Goal: Information Seeking & Learning: Learn about a topic

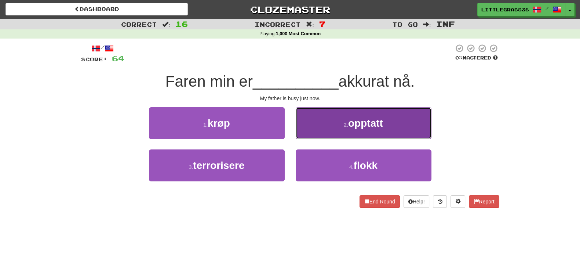
click at [366, 124] on span "opptatt" at bounding box center [365, 122] width 35 height 11
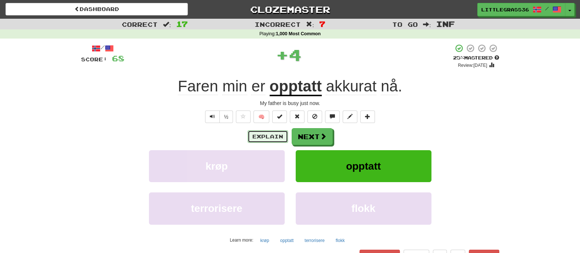
click at [260, 133] on button "Explain" at bounding box center [268, 136] width 40 height 12
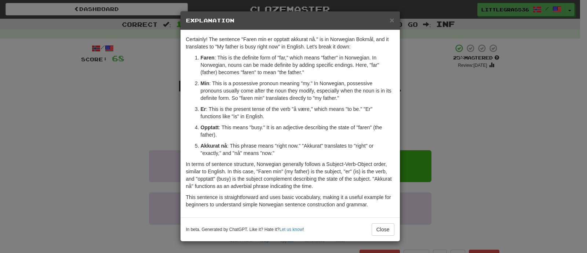
click at [482, 138] on div "× Explanation Certainly! The sentence "Faren min er opptatt akkurat nå." is in …" at bounding box center [293, 126] width 587 height 253
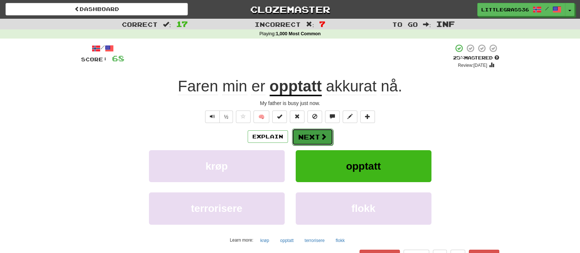
click at [323, 137] on span at bounding box center [323, 136] width 7 height 7
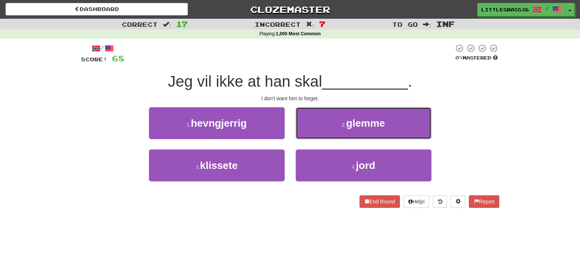
click at [323, 137] on button "2 . glemme" at bounding box center [364, 123] width 136 height 32
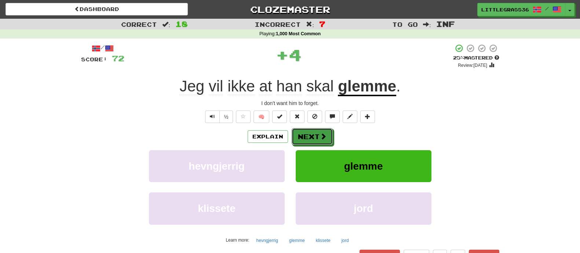
click at [323, 137] on span at bounding box center [323, 136] width 7 height 7
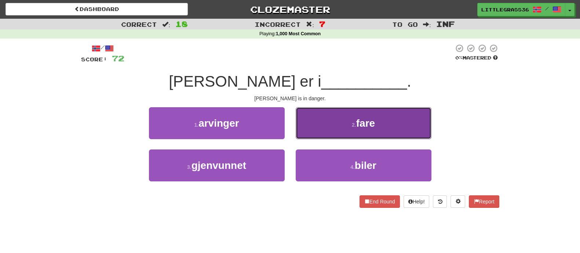
click at [351, 131] on button "2 . fare" at bounding box center [364, 123] width 136 height 32
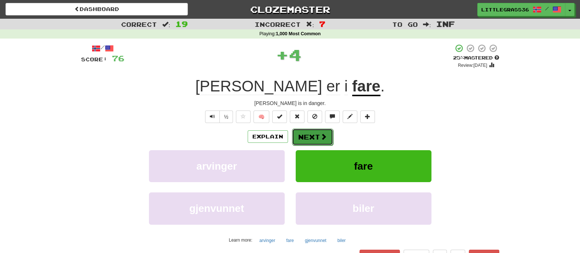
click at [317, 134] on button "Next" at bounding box center [312, 136] width 41 height 17
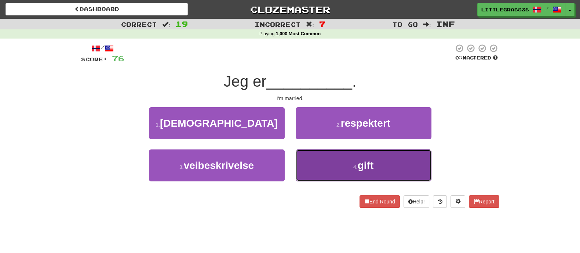
click at [336, 163] on button "4 . gift" at bounding box center [364, 165] width 136 height 32
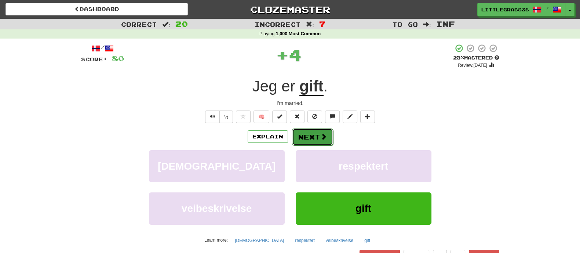
click at [312, 137] on button "Next" at bounding box center [312, 136] width 41 height 17
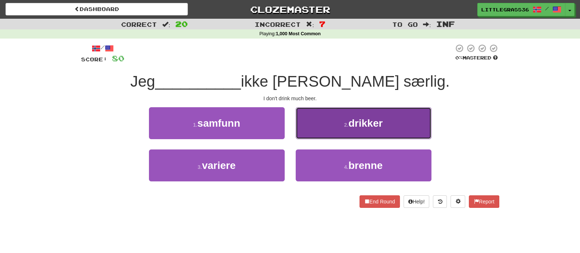
click at [312, 137] on button "2 . drikker" at bounding box center [364, 123] width 136 height 32
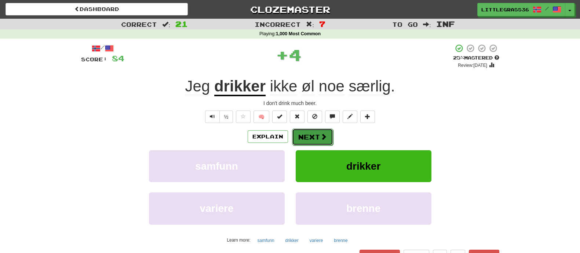
click at [312, 136] on button "Next" at bounding box center [312, 136] width 41 height 17
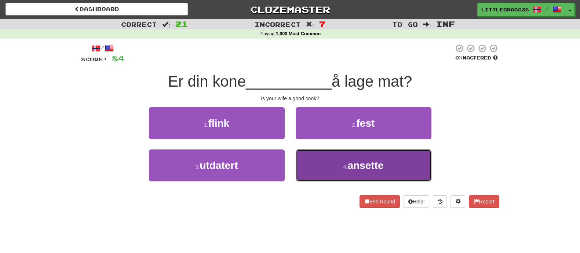
click at [298, 164] on button "4 . ansette" at bounding box center [364, 165] width 136 height 32
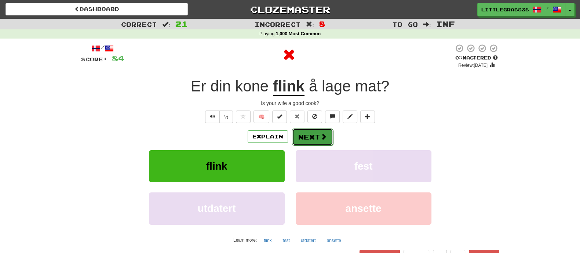
click at [301, 136] on button "Next" at bounding box center [312, 136] width 41 height 17
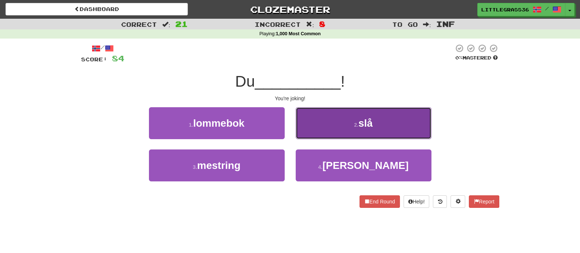
click at [307, 132] on button "2 . slå" at bounding box center [364, 123] width 136 height 32
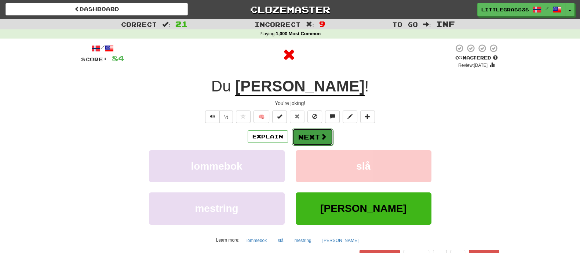
click at [305, 135] on button "Next" at bounding box center [312, 136] width 41 height 17
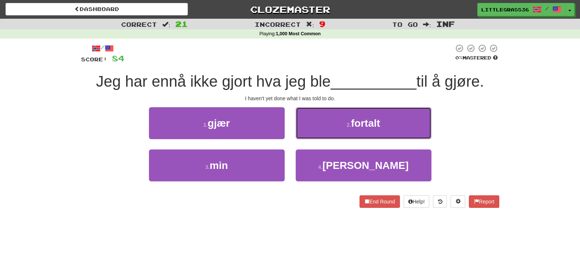
click at [305, 135] on button "2 . fortalt" at bounding box center [364, 123] width 136 height 32
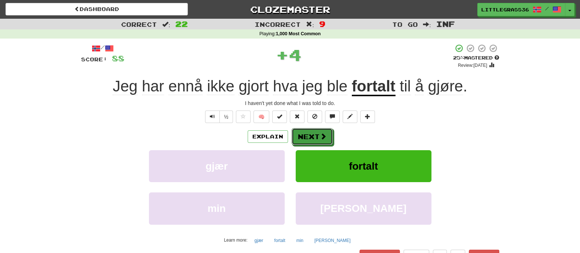
click at [305, 135] on button "Next" at bounding box center [312, 136] width 41 height 17
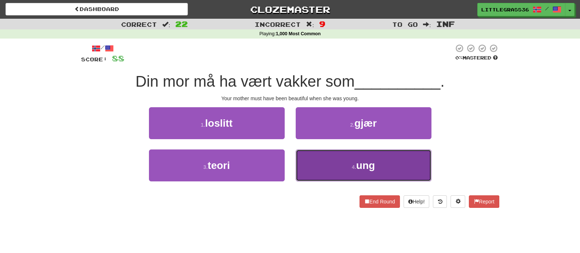
click at [352, 173] on button "4 . ung" at bounding box center [364, 165] width 136 height 32
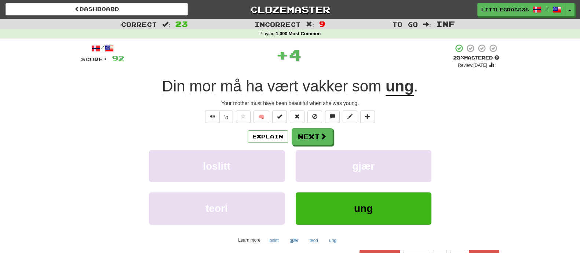
click at [336, 135] on div "Explain Next" at bounding box center [290, 136] width 418 height 17
click at [321, 135] on span at bounding box center [323, 136] width 7 height 7
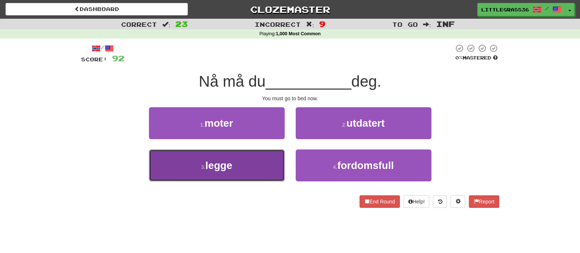
click at [233, 173] on button "3 . legge" at bounding box center [217, 165] width 136 height 32
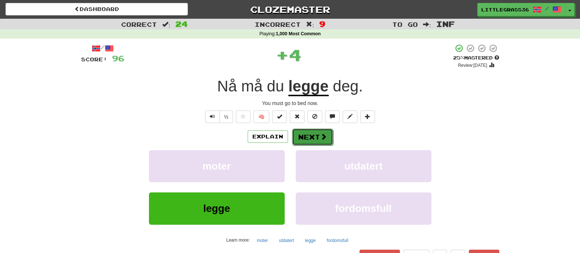
click at [318, 133] on button "Next" at bounding box center [312, 136] width 41 height 17
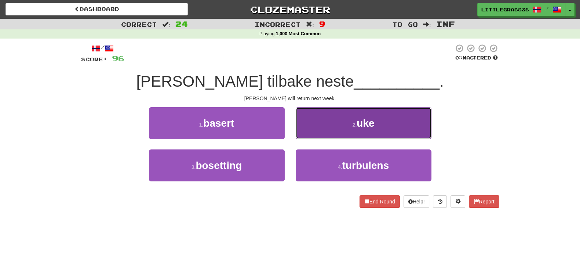
click at [323, 131] on button "2 . uke" at bounding box center [364, 123] width 136 height 32
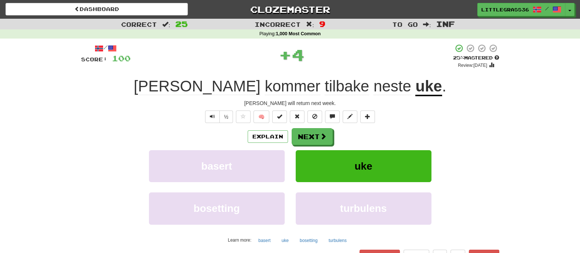
click at [323, 131] on button "Next" at bounding box center [312, 136] width 41 height 17
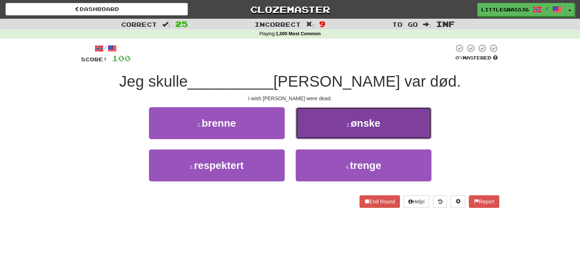
click at [301, 138] on button "2 . ønske" at bounding box center [364, 123] width 136 height 32
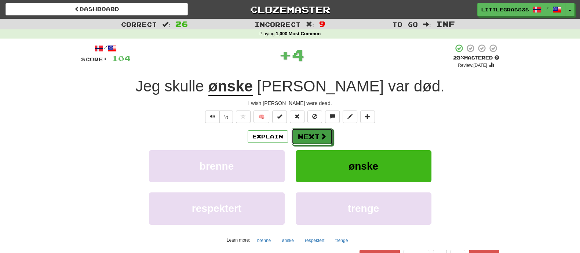
click at [301, 138] on button "Next" at bounding box center [312, 136] width 41 height 17
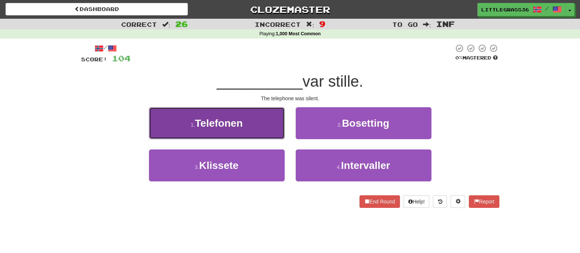
click at [255, 133] on button "1 . Telefonen" at bounding box center [217, 123] width 136 height 32
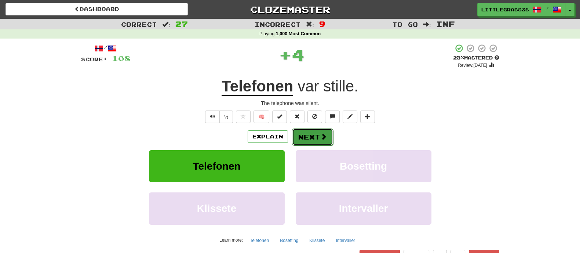
click at [299, 139] on button "Next" at bounding box center [312, 136] width 41 height 17
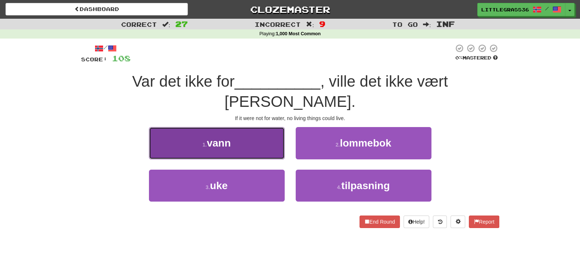
click at [269, 127] on button "1 . vann" at bounding box center [217, 143] width 136 height 32
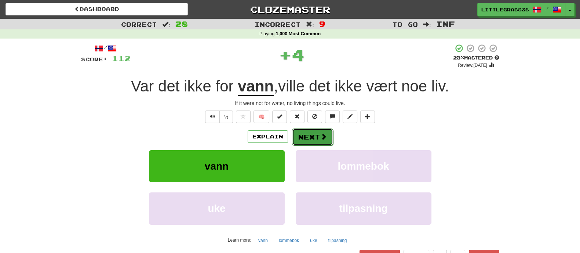
click at [312, 141] on button "Next" at bounding box center [312, 136] width 41 height 17
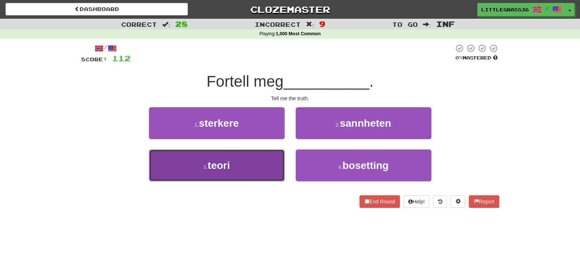
click at [264, 157] on button "3 . teori" at bounding box center [217, 165] width 136 height 32
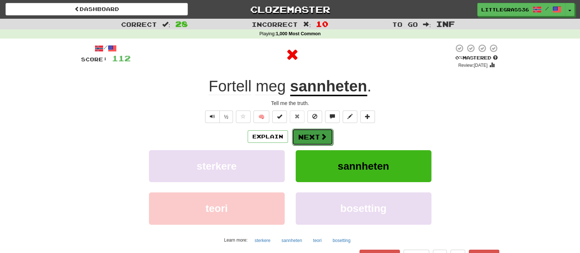
click at [302, 139] on button "Next" at bounding box center [312, 136] width 41 height 17
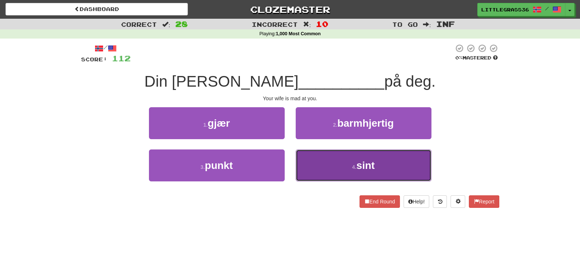
click at [326, 168] on button "4 . sint" at bounding box center [364, 165] width 136 height 32
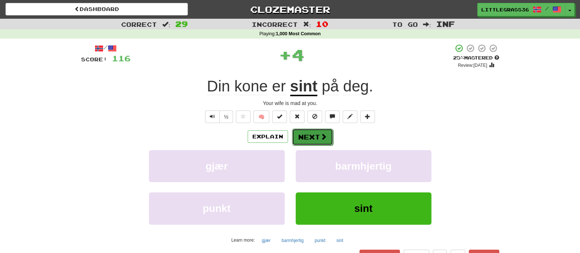
click at [310, 137] on button "Next" at bounding box center [312, 136] width 41 height 17
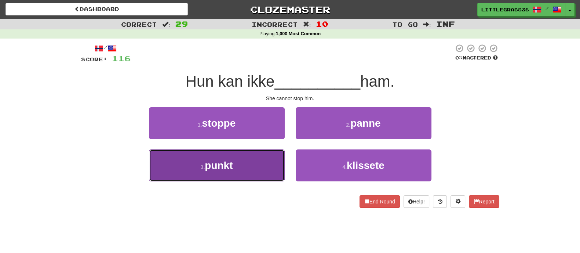
click at [248, 168] on button "3 . punkt" at bounding box center [217, 165] width 136 height 32
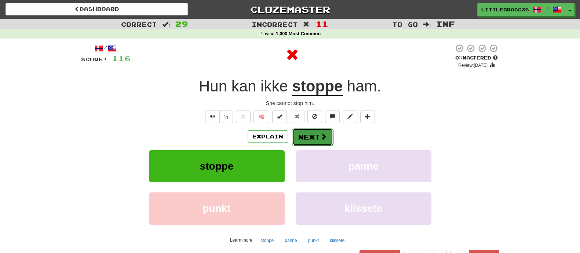
click at [295, 140] on button "Next" at bounding box center [312, 136] width 41 height 17
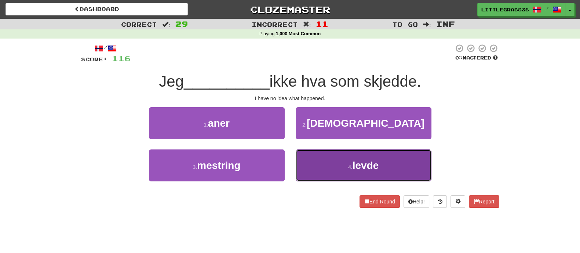
click at [310, 167] on button "4 . levde" at bounding box center [364, 165] width 136 height 32
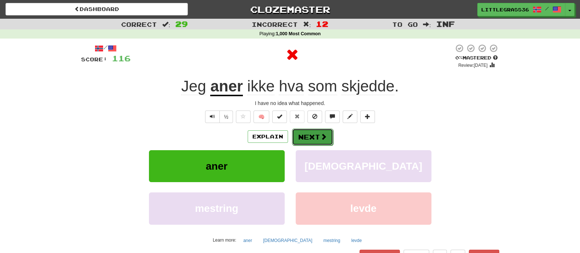
click at [302, 140] on button "Next" at bounding box center [312, 136] width 41 height 17
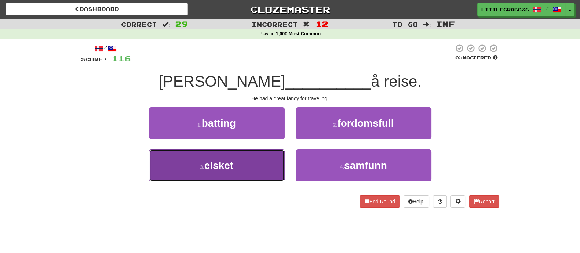
click at [273, 153] on button "3 . elsket" at bounding box center [217, 165] width 136 height 32
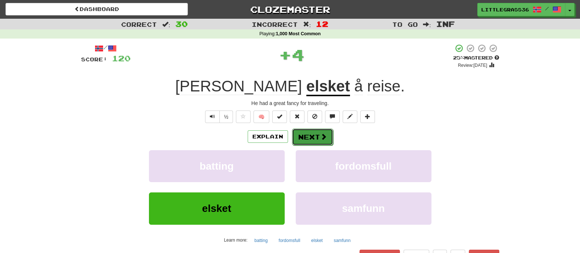
click at [316, 134] on button "Next" at bounding box center [312, 136] width 41 height 17
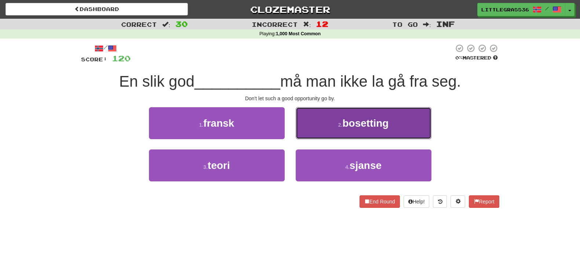
click at [318, 131] on button "2 . bosetting" at bounding box center [364, 123] width 136 height 32
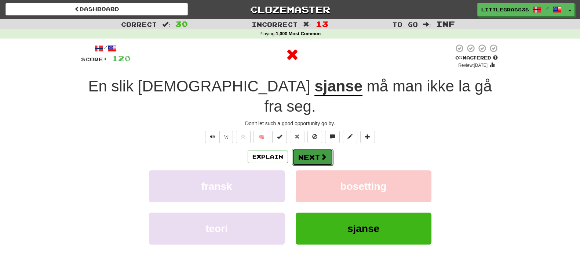
click at [303, 149] on button "Next" at bounding box center [312, 157] width 41 height 17
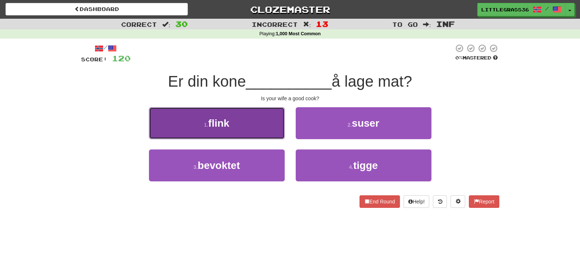
click at [215, 132] on button "1 . flink" at bounding box center [217, 123] width 136 height 32
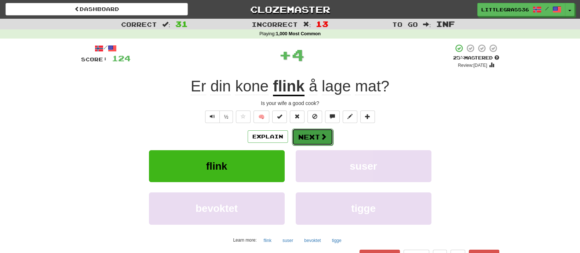
click at [303, 131] on button "Next" at bounding box center [312, 136] width 41 height 17
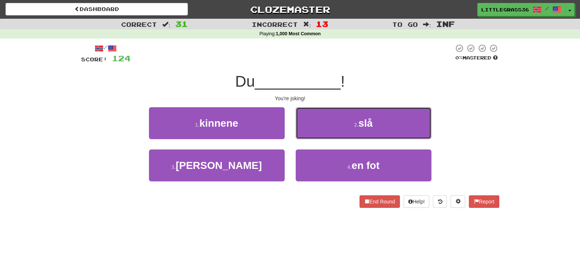
click at [303, 131] on button "2 . slå" at bounding box center [364, 123] width 136 height 32
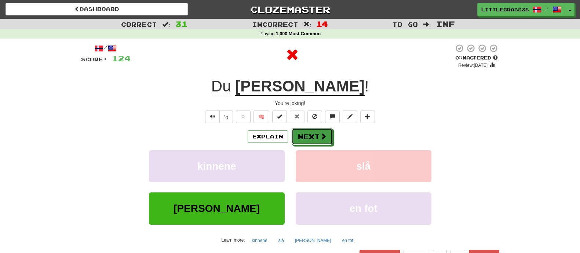
click at [303, 131] on button "Next" at bounding box center [312, 136] width 41 height 17
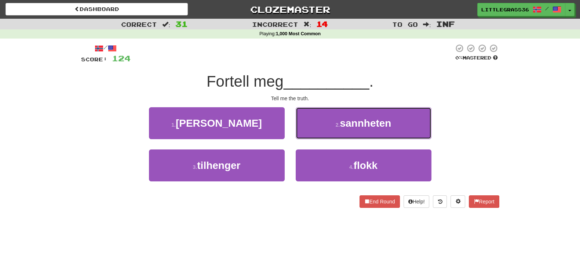
click at [303, 131] on button "2 . sannheten" at bounding box center [364, 123] width 136 height 32
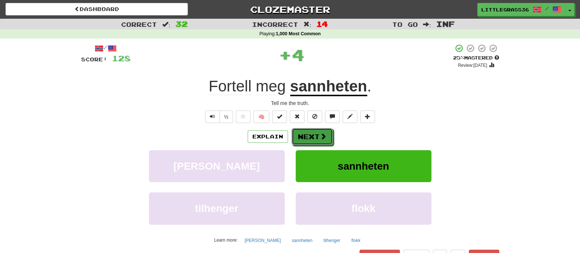
click at [303, 131] on button "Next" at bounding box center [312, 136] width 41 height 17
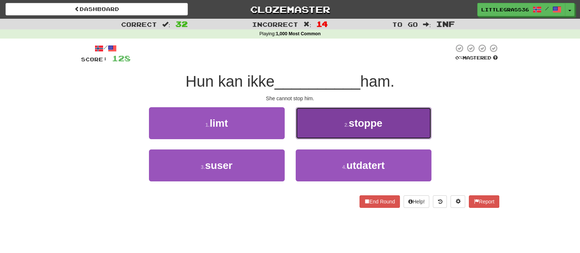
click at [342, 115] on button "2 . stoppe" at bounding box center [364, 123] width 136 height 32
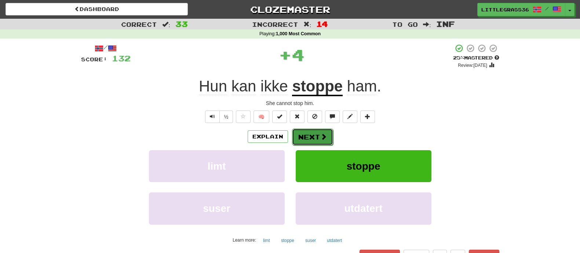
click at [315, 133] on button "Next" at bounding box center [312, 136] width 41 height 17
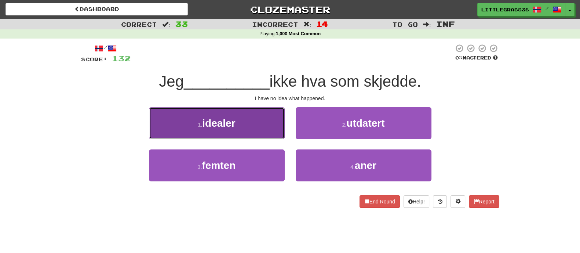
click at [270, 132] on button "1 . idealer" at bounding box center [217, 123] width 136 height 32
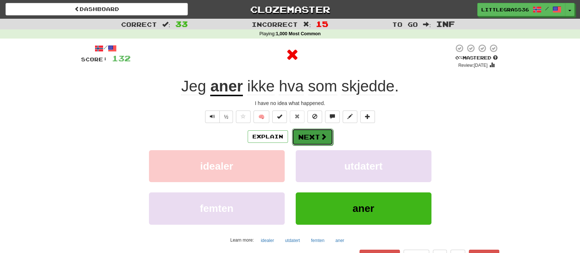
click at [305, 133] on button "Next" at bounding box center [312, 136] width 41 height 17
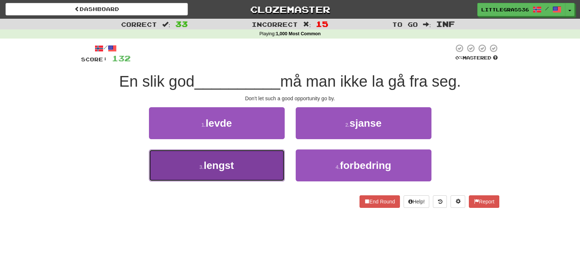
click at [270, 169] on button "3 . lengst" at bounding box center [217, 165] width 136 height 32
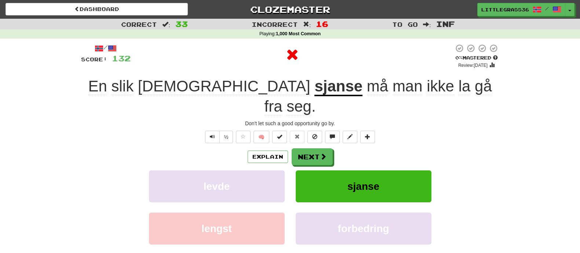
click at [339, 148] on div "Explain Next" at bounding box center [290, 156] width 418 height 17
click at [323, 153] on span at bounding box center [323, 156] width 7 height 7
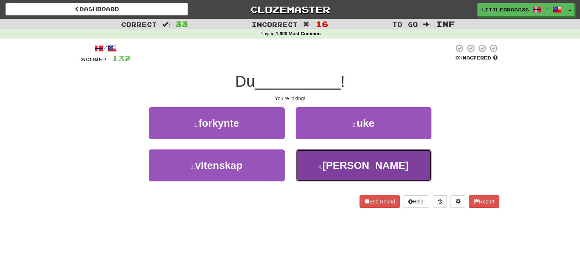
click at [313, 174] on button "4 . tuller" at bounding box center [364, 165] width 136 height 32
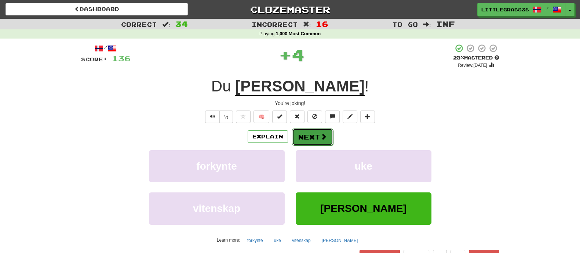
click at [303, 140] on button "Next" at bounding box center [312, 136] width 41 height 17
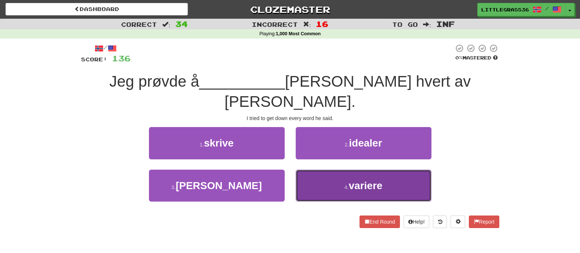
click at [373, 180] on span "variere" at bounding box center [366, 185] width 34 height 11
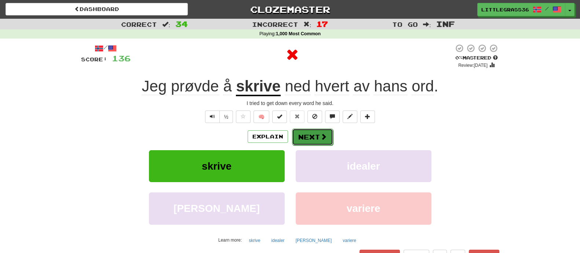
click at [312, 138] on button "Next" at bounding box center [312, 136] width 41 height 17
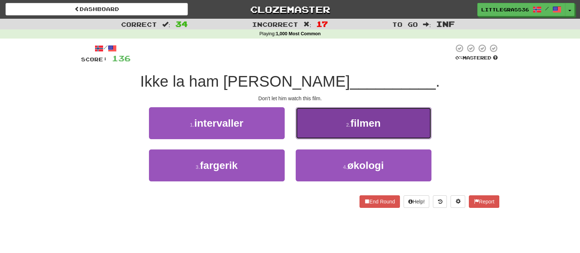
click at [315, 120] on button "2 . filmen" at bounding box center [364, 123] width 136 height 32
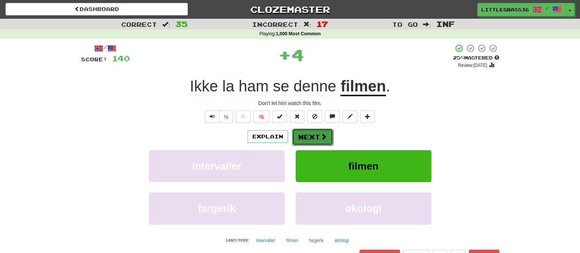
click at [305, 138] on button "Next" at bounding box center [312, 136] width 41 height 17
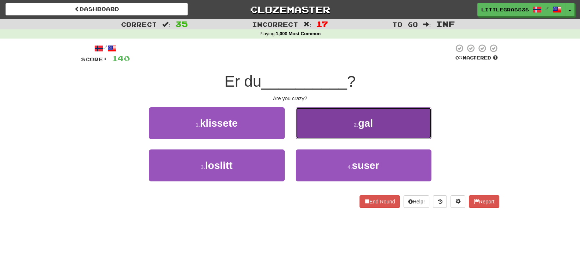
click at [320, 115] on button "2 . gal" at bounding box center [364, 123] width 136 height 32
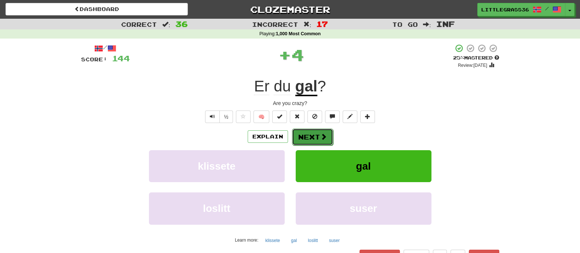
click at [312, 129] on button "Next" at bounding box center [312, 136] width 41 height 17
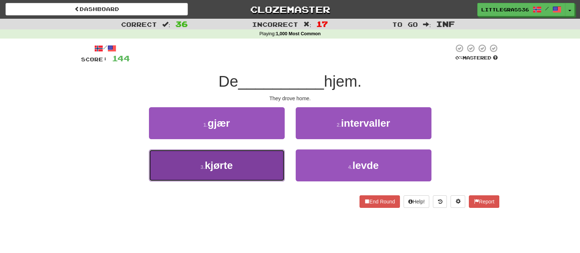
click at [254, 158] on button "3 . kjørte" at bounding box center [217, 165] width 136 height 32
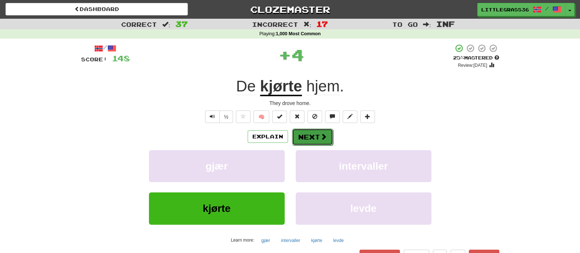
click at [309, 131] on button "Next" at bounding box center [312, 136] width 41 height 17
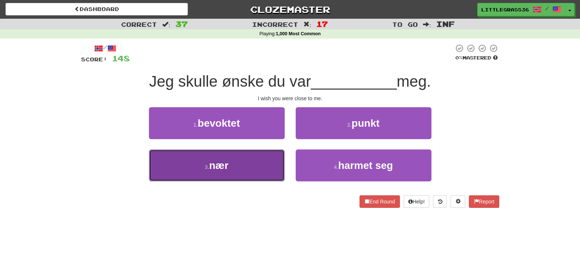
click at [250, 159] on button "3 . nær" at bounding box center [217, 165] width 136 height 32
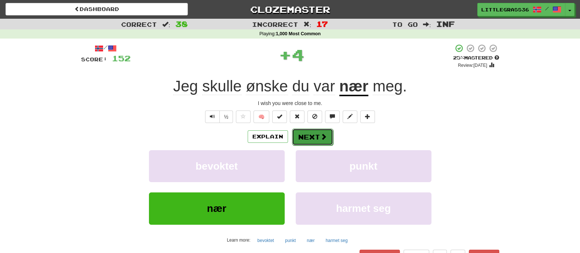
click at [314, 134] on button "Next" at bounding box center [312, 136] width 41 height 17
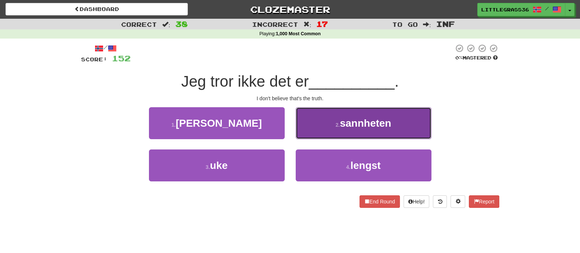
click at [330, 133] on button "2 . sannheten" at bounding box center [364, 123] width 136 height 32
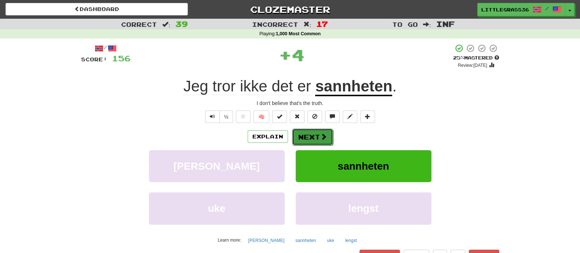
click at [308, 137] on button "Next" at bounding box center [312, 136] width 41 height 17
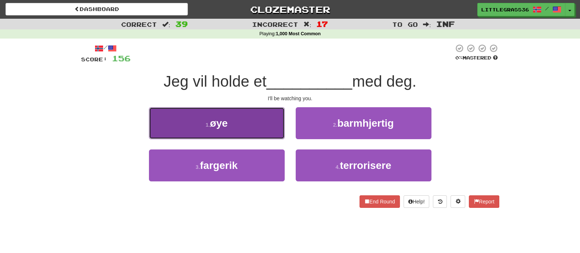
click at [245, 137] on button "1 . øye" at bounding box center [217, 123] width 136 height 32
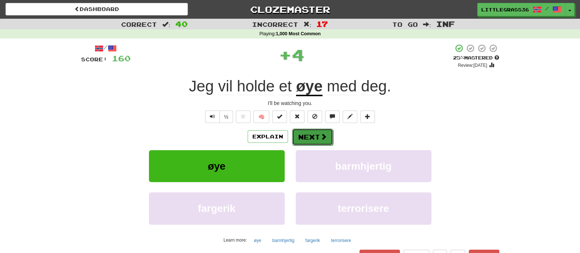
click at [302, 137] on button "Next" at bounding box center [312, 136] width 41 height 17
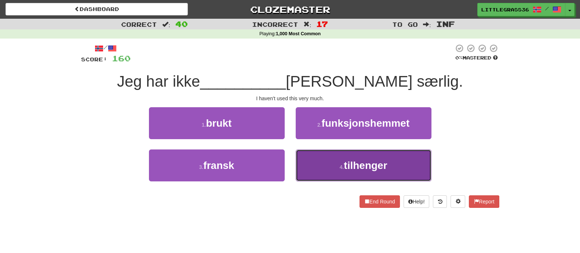
click at [334, 164] on button "4 . tilhenger" at bounding box center [364, 165] width 136 height 32
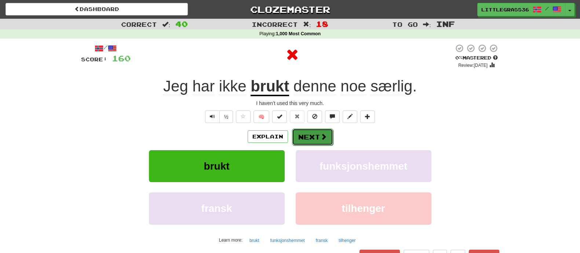
click at [316, 136] on button "Next" at bounding box center [312, 136] width 41 height 17
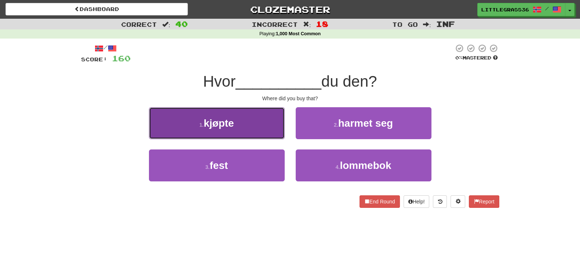
click at [253, 132] on button "1 . kjøpte" at bounding box center [217, 123] width 136 height 32
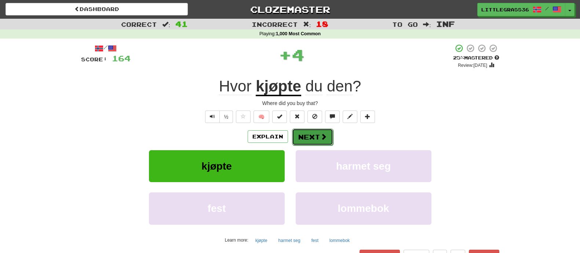
click at [312, 138] on button "Next" at bounding box center [312, 136] width 41 height 17
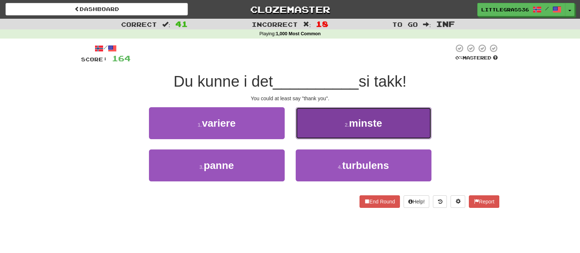
click at [327, 138] on button "2 . minste" at bounding box center [364, 123] width 136 height 32
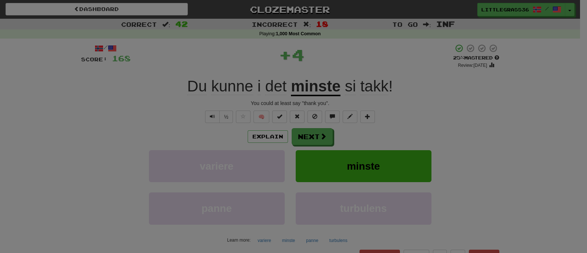
click at [0, 0] on div "× Leveled Up! / Level: 42 +1 Tell the world! Share Tweet Post Close" at bounding box center [0, 0] width 0 height 0
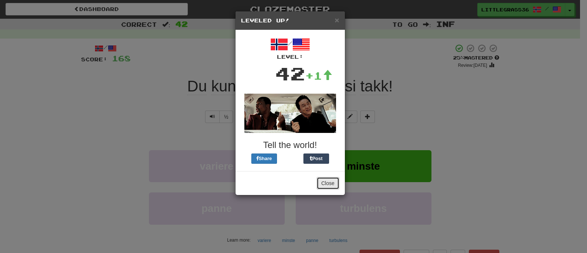
click at [319, 183] on button "Close" at bounding box center [328, 183] width 23 height 12
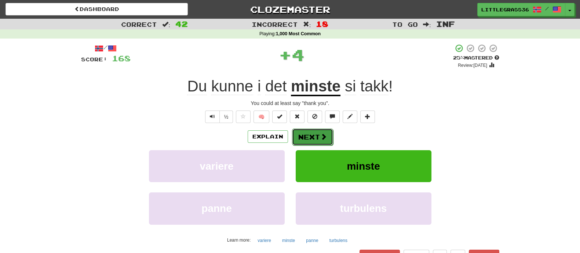
click at [318, 139] on button "Next" at bounding box center [312, 136] width 41 height 17
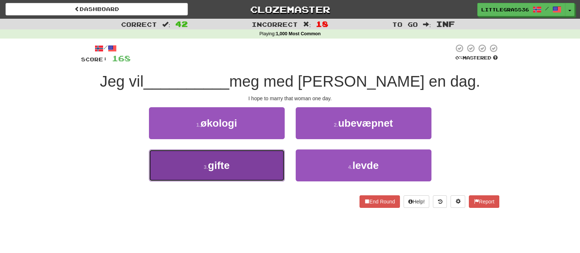
click at [275, 164] on button "3 . gifte" at bounding box center [217, 165] width 136 height 32
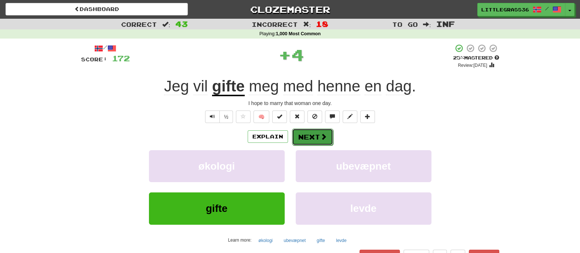
click at [306, 137] on button "Next" at bounding box center [312, 136] width 41 height 17
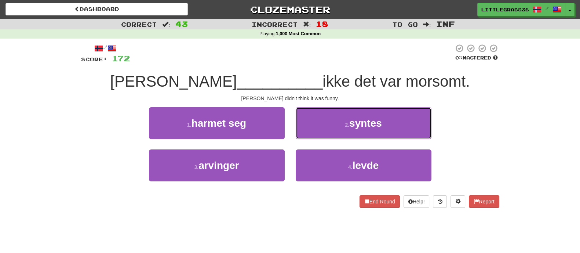
click at [306, 137] on button "2 . syntes" at bounding box center [364, 123] width 136 height 32
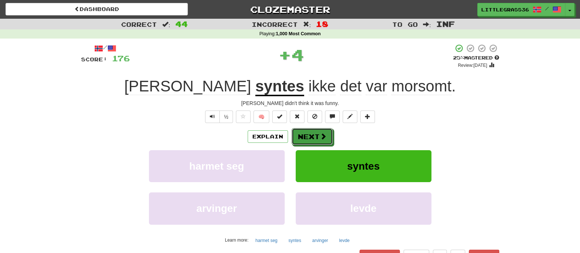
click at [306, 137] on button "Next" at bounding box center [312, 136] width 41 height 17
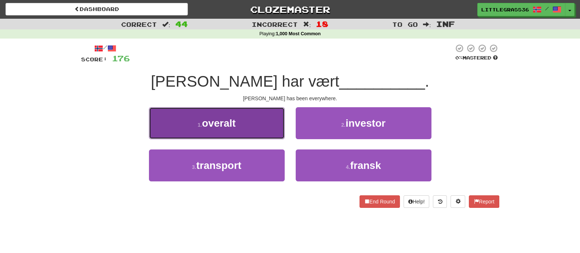
click at [262, 129] on button "1 . overalt" at bounding box center [217, 123] width 136 height 32
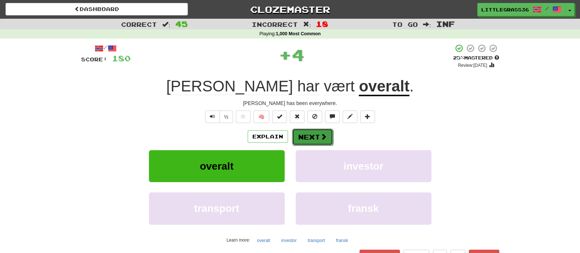
click at [312, 133] on button "Next" at bounding box center [312, 136] width 41 height 17
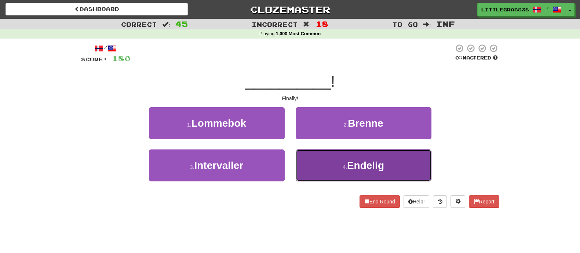
click at [356, 168] on span "Endelig" at bounding box center [365, 165] width 37 height 11
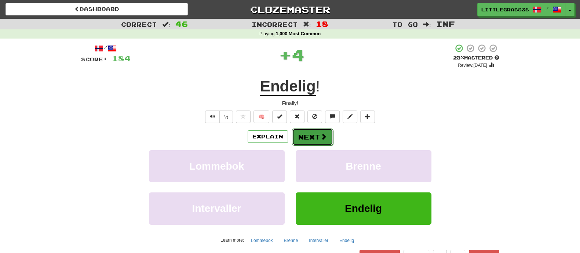
click at [315, 137] on button "Next" at bounding box center [312, 136] width 41 height 17
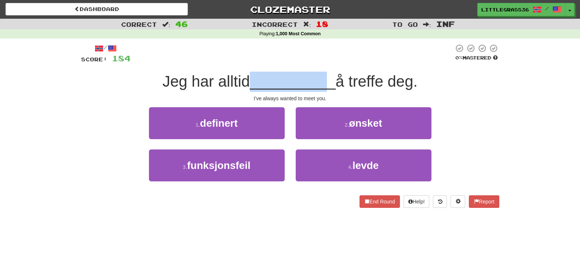
drag, startPoint x: 244, startPoint y: 85, endPoint x: 325, endPoint y: 76, distance: 81.5
click at [325, 76] on div "Jeg har alltid __________ å treffe deg." at bounding box center [290, 82] width 418 height 20
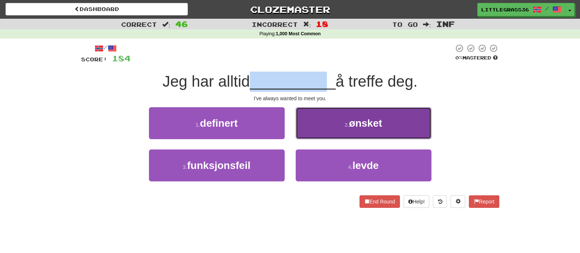
click at [341, 130] on button "2 . ønsket" at bounding box center [364, 123] width 136 height 32
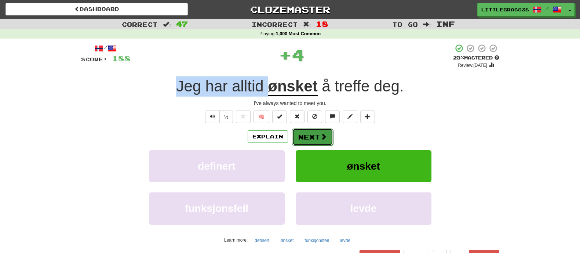
click at [321, 140] on button "Next" at bounding box center [312, 136] width 41 height 17
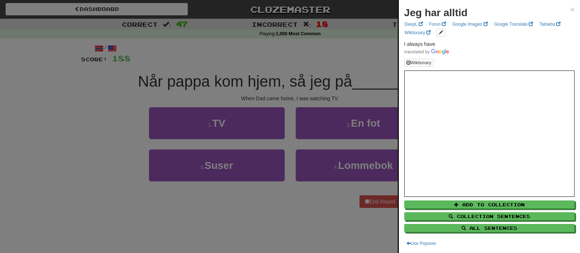
click at [321, 86] on div at bounding box center [290, 126] width 580 height 253
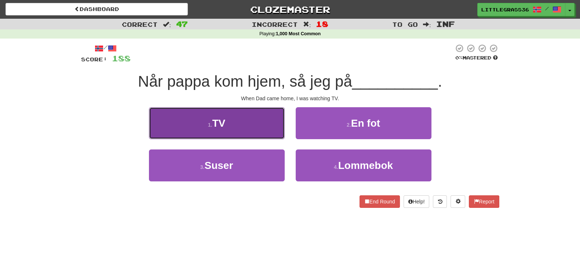
click at [233, 133] on button "1 . TV" at bounding box center [217, 123] width 136 height 32
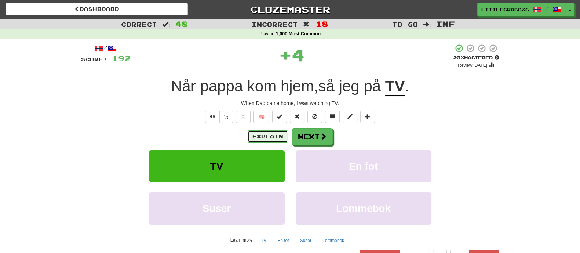
click at [260, 133] on button "Explain" at bounding box center [268, 136] width 40 height 12
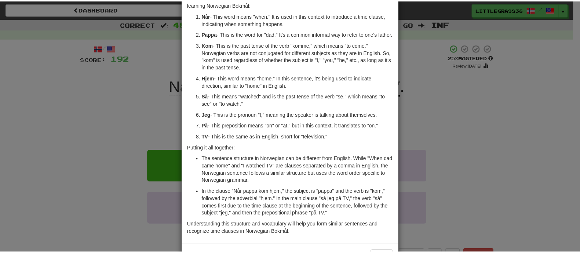
scroll to position [83, 0]
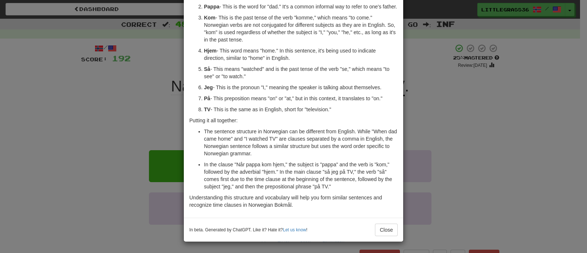
click at [448, 138] on div "× Explanation The sentence "Når pappa kom hjem, så jeg på TV." translates to "W…" at bounding box center [293, 126] width 587 height 253
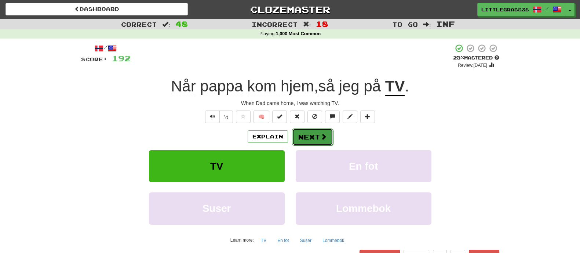
click at [320, 133] on span at bounding box center [323, 136] width 7 height 7
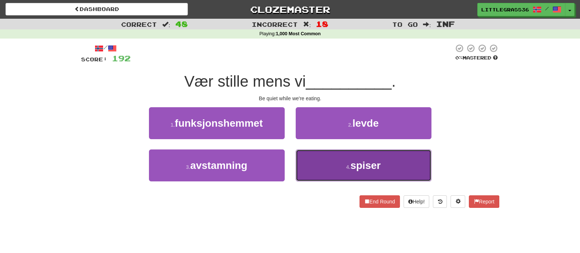
click at [317, 162] on button "4 . spiser" at bounding box center [364, 165] width 136 height 32
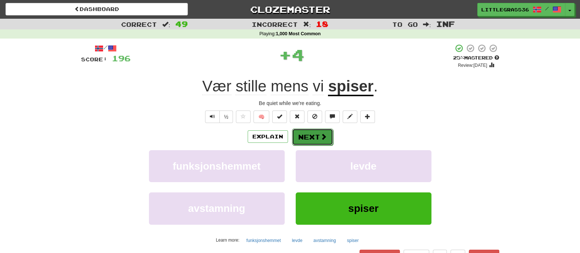
click at [309, 134] on button "Next" at bounding box center [312, 136] width 41 height 17
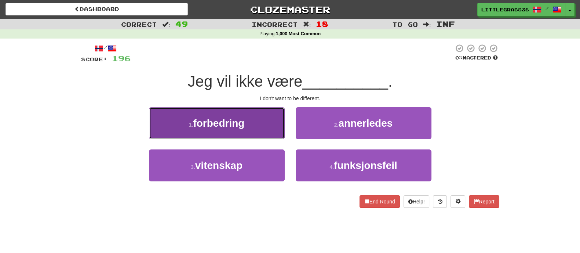
click at [240, 131] on button "1 . forbedring" at bounding box center [217, 123] width 136 height 32
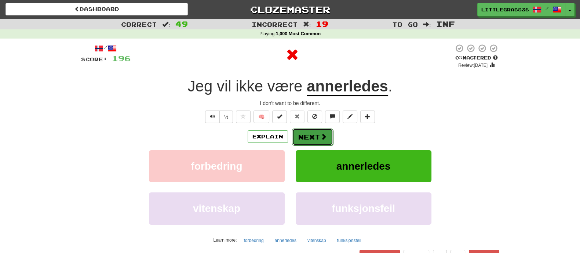
click at [311, 138] on button "Next" at bounding box center [312, 136] width 41 height 17
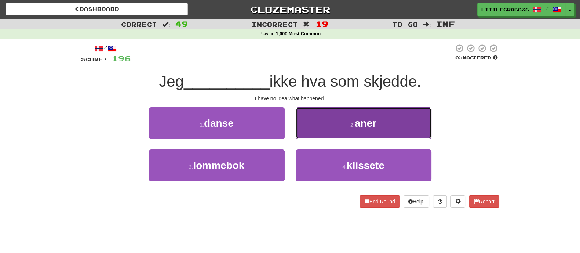
click at [320, 129] on button "2 . aner" at bounding box center [364, 123] width 136 height 32
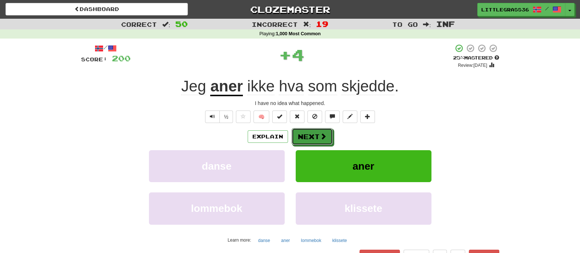
click at [320, 129] on button "Next" at bounding box center [312, 136] width 41 height 17
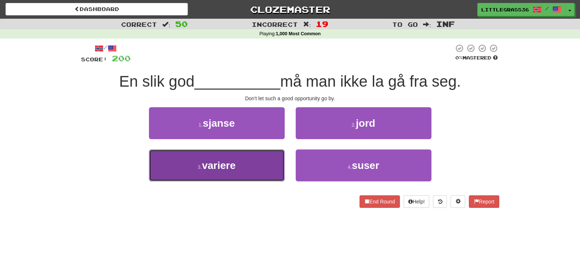
click at [278, 166] on button "3 . variere" at bounding box center [217, 165] width 136 height 32
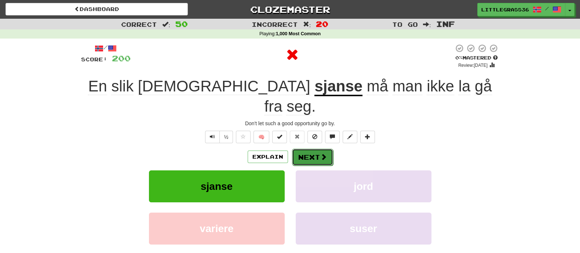
click at [319, 149] on button "Next" at bounding box center [312, 157] width 41 height 17
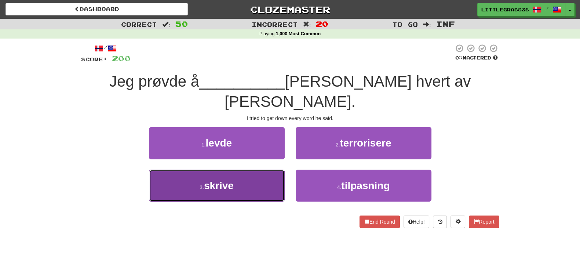
click at [249, 170] on button "3 . skrive" at bounding box center [217, 186] width 136 height 32
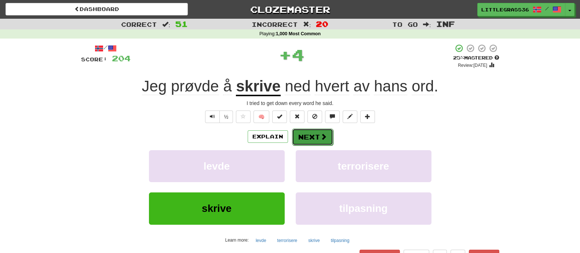
click at [316, 133] on button "Next" at bounding box center [312, 136] width 41 height 17
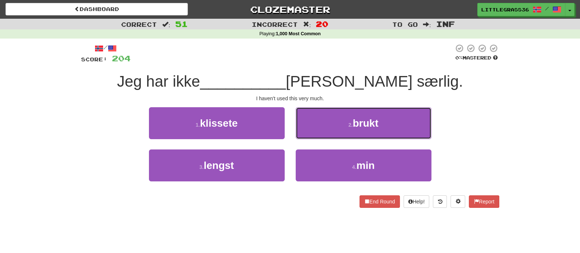
click at [316, 133] on button "2 . brukt" at bounding box center [364, 123] width 136 height 32
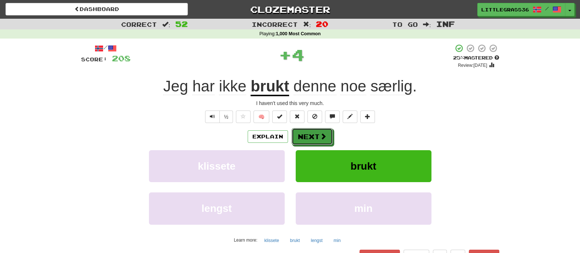
click at [316, 133] on button "Next" at bounding box center [312, 136] width 41 height 17
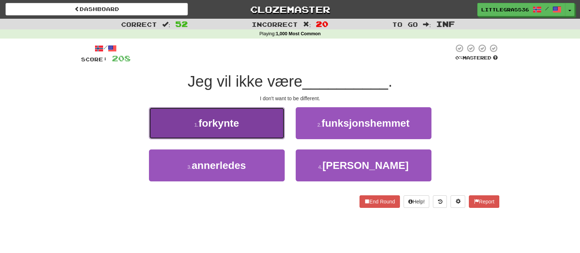
click at [277, 128] on button "1 . forkynte" at bounding box center [217, 123] width 136 height 32
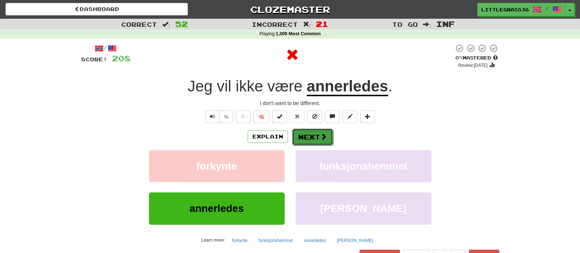
click at [328, 134] on button "Next" at bounding box center [312, 136] width 41 height 17
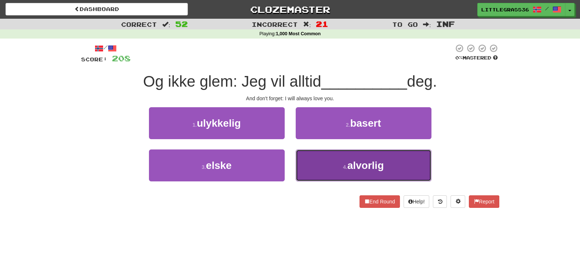
click at [337, 157] on button "4 . alvorlig" at bounding box center [364, 165] width 136 height 32
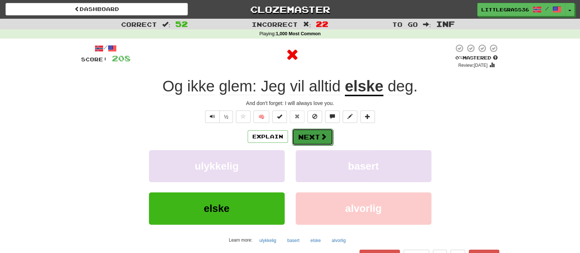
click at [327, 144] on button "Next" at bounding box center [312, 136] width 41 height 17
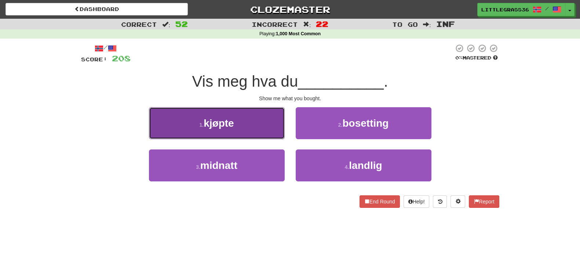
click at [242, 126] on button "1 . kjøpte" at bounding box center [217, 123] width 136 height 32
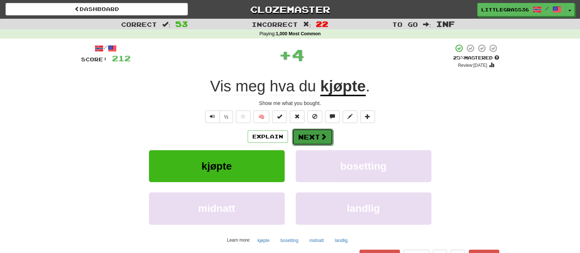
click at [292, 138] on button "Next" at bounding box center [312, 136] width 41 height 17
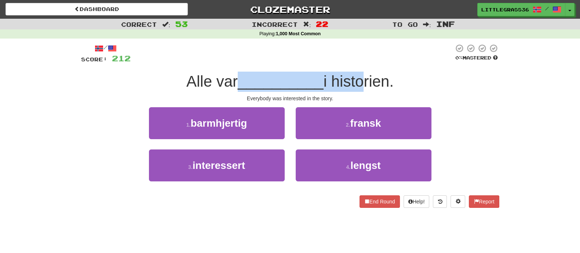
drag, startPoint x: 232, startPoint y: 83, endPoint x: 359, endPoint y: 79, distance: 127.1
click at [359, 79] on div "Alle var __________ i historien." at bounding box center [290, 82] width 418 height 20
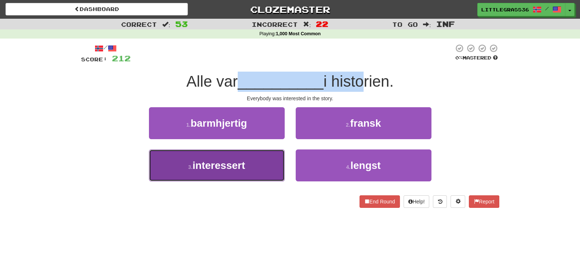
click at [237, 149] on button "3 . interessert" at bounding box center [217, 165] width 136 height 32
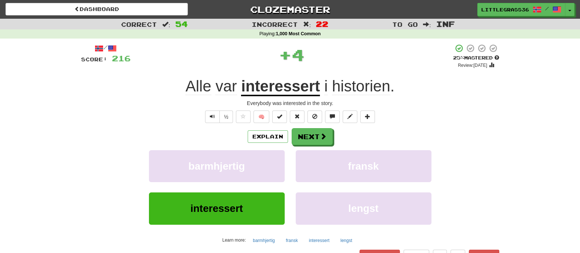
click at [290, 138] on div "Explain Next" at bounding box center [290, 136] width 418 height 17
click at [309, 138] on button "Next" at bounding box center [312, 136] width 41 height 17
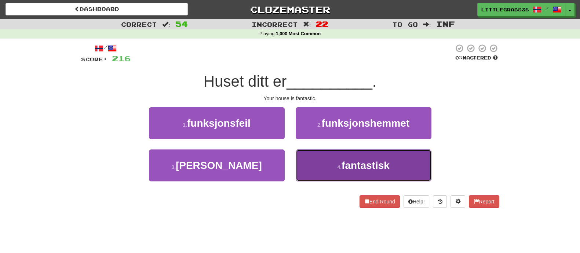
click at [320, 161] on button "4 . fantastisk" at bounding box center [364, 165] width 136 height 32
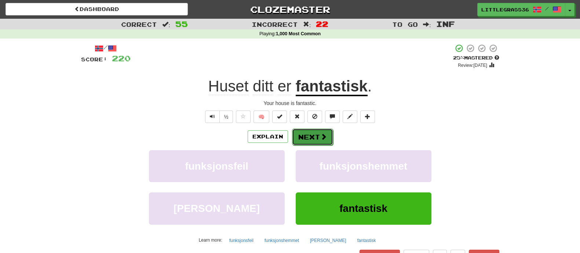
click at [313, 140] on button "Next" at bounding box center [312, 136] width 41 height 17
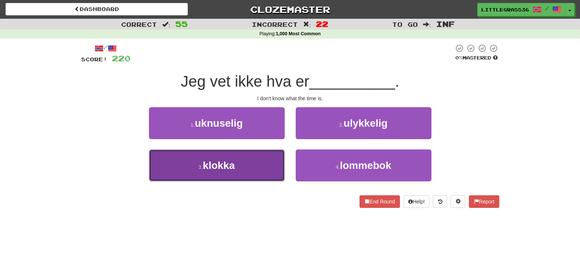
click at [224, 155] on button "3 . klokka" at bounding box center [217, 165] width 136 height 32
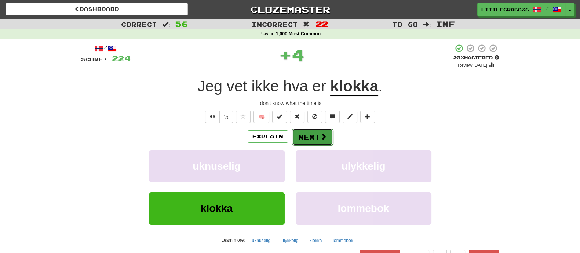
click at [304, 137] on button "Next" at bounding box center [312, 136] width 41 height 17
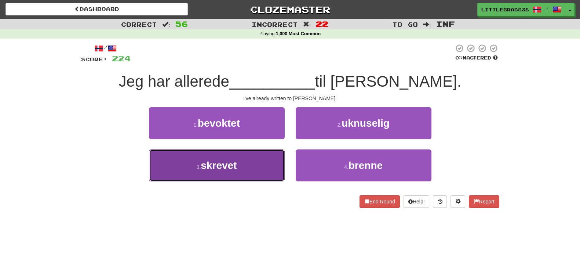
click at [244, 179] on button "3 . skrevet" at bounding box center [217, 165] width 136 height 32
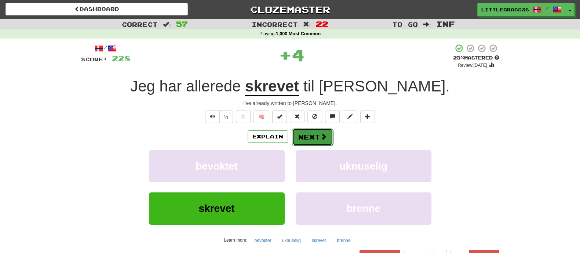
click at [299, 138] on button "Next" at bounding box center [312, 136] width 41 height 17
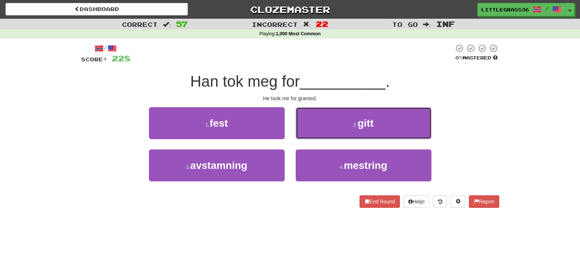
click at [299, 138] on button "2 . gitt" at bounding box center [364, 123] width 136 height 32
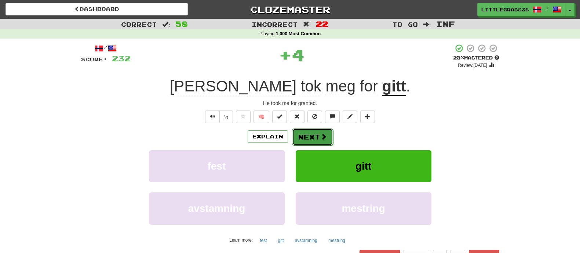
click at [299, 139] on button "Next" at bounding box center [312, 136] width 41 height 17
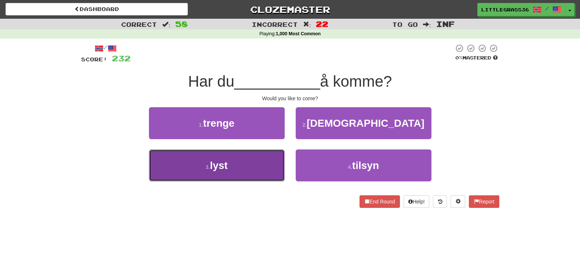
click at [248, 175] on button "3 . lyst" at bounding box center [217, 165] width 136 height 32
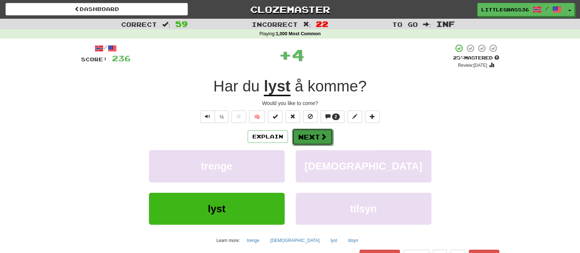
click at [317, 137] on button "Next" at bounding box center [312, 136] width 41 height 17
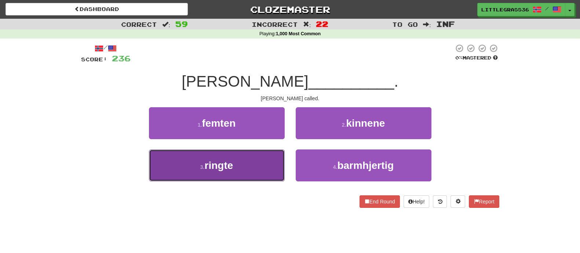
click at [262, 157] on button "3 . ringte" at bounding box center [217, 165] width 136 height 32
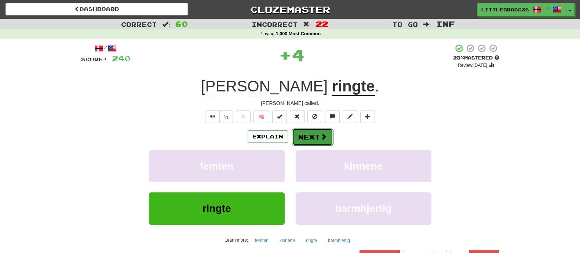
click at [310, 130] on button "Next" at bounding box center [312, 136] width 41 height 17
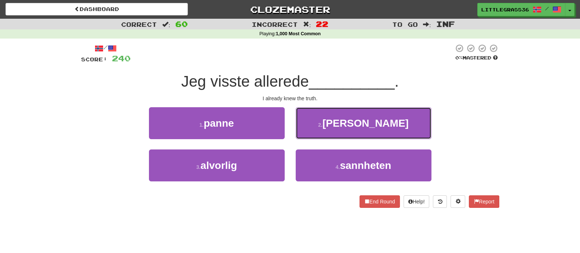
click at [310, 130] on button "2 . flått" at bounding box center [364, 123] width 136 height 32
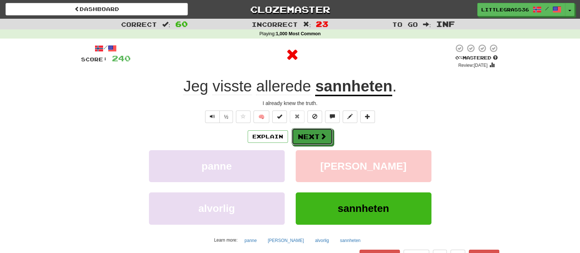
click at [310, 130] on button "Next" at bounding box center [312, 136] width 41 height 17
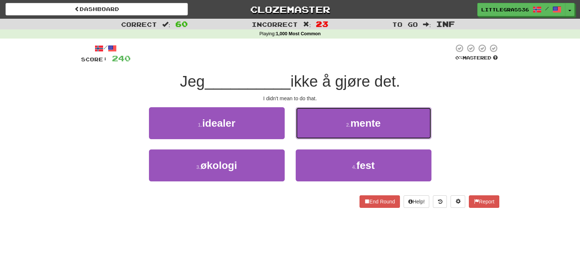
click at [310, 130] on button "2 . mente" at bounding box center [364, 123] width 136 height 32
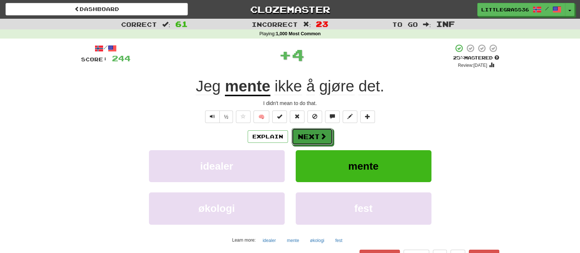
click at [310, 130] on button "Next" at bounding box center [312, 136] width 41 height 17
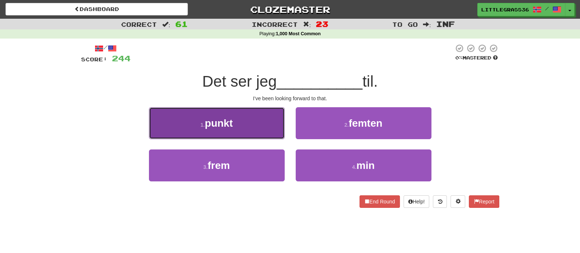
click at [246, 126] on button "1 . punkt" at bounding box center [217, 123] width 136 height 32
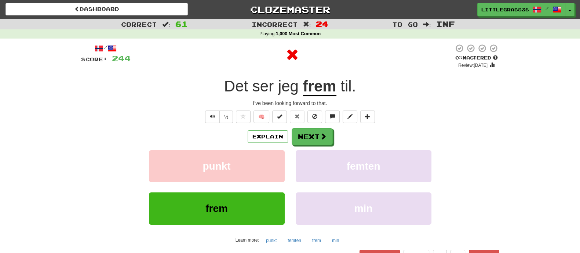
drag, startPoint x: 316, startPoint y: 124, endPoint x: 312, endPoint y: 127, distance: 5.1
click at [312, 127] on div "/ Score: 244 0 % Mastered Review: 2025-09-16 Det ser jeg frem til . I've been l…" at bounding box center [290, 159] width 418 height 230
click at [315, 131] on button "Next" at bounding box center [312, 136] width 41 height 17
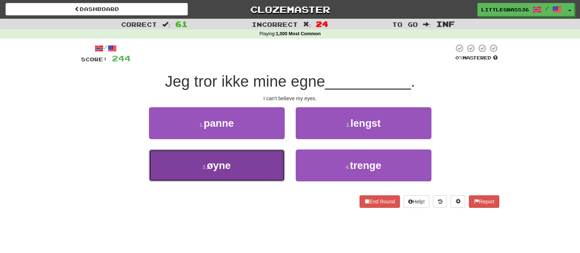
click at [256, 154] on button "3 . øyne" at bounding box center [217, 165] width 136 height 32
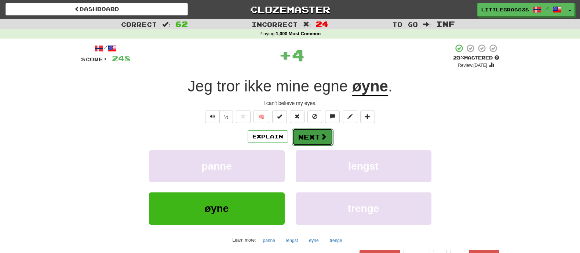
click at [306, 142] on button "Next" at bounding box center [312, 136] width 41 height 17
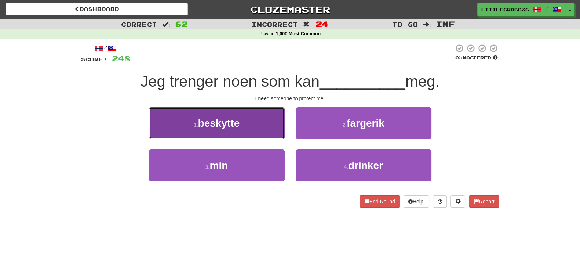
click at [273, 137] on button "1 . beskytte" at bounding box center [217, 123] width 136 height 32
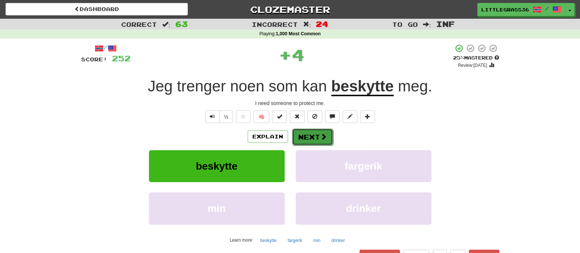
click at [321, 138] on span at bounding box center [323, 136] width 7 height 7
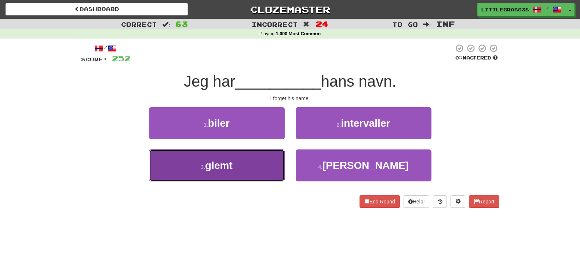
click at [240, 158] on button "3 . glemt" at bounding box center [217, 165] width 136 height 32
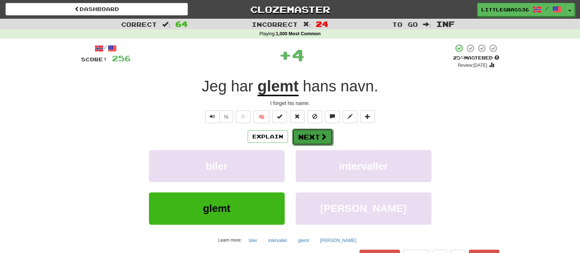
click at [309, 133] on button "Next" at bounding box center [312, 136] width 41 height 17
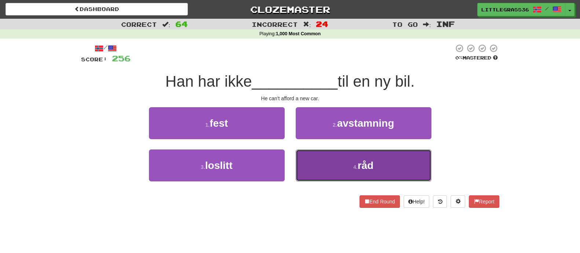
click at [323, 163] on button "4 . råd" at bounding box center [364, 165] width 136 height 32
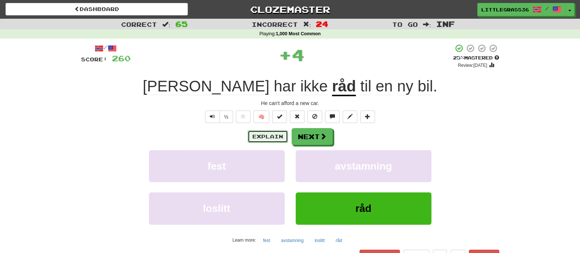
click at [272, 137] on button "Explain" at bounding box center [268, 136] width 40 height 12
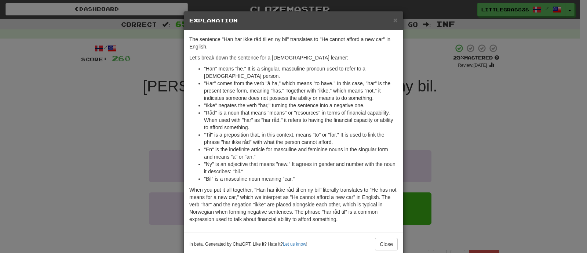
click at [172, 124] on div "× Explanation The sentence "Han har ikke råd til en ny bil" translates to "He c…" at bounding box center [293, 126] width 587 height 253
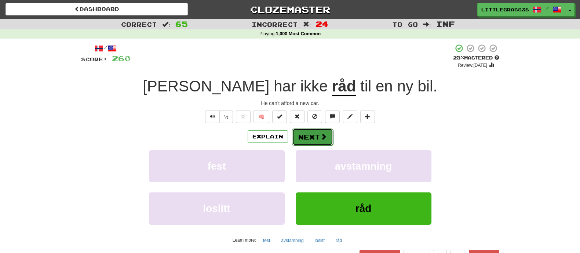
click at [299, 143] on button "Next" at bounding box center [312, 136] width 41 height 17
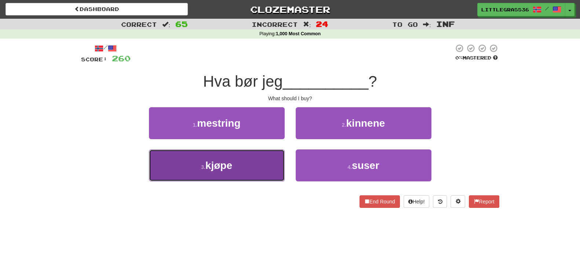
click at [216, 164] on span "kjøpe" at bounding box center [219, 165] width 27 height 11
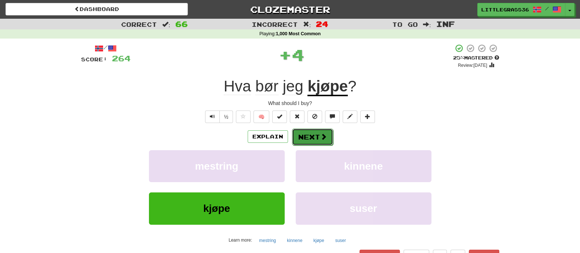
click at [313, 134] on button "Next" at bounding box center [312, 136] width 41 height 17
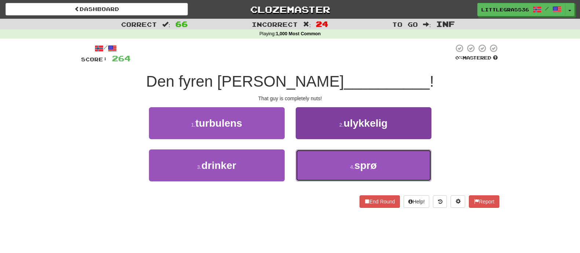
click at [322, 155] on button "4 . sprø" at bounding box center [364, 165] width 136 height 32
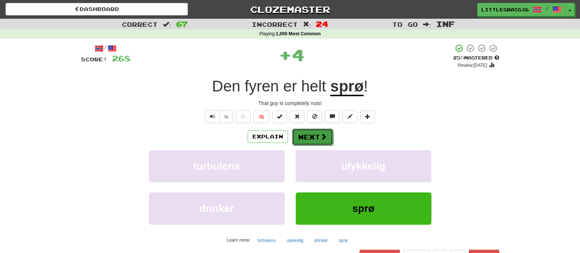
click at [316, 137] on button "Next" at bounding box center [312, 136] width 41 height 17
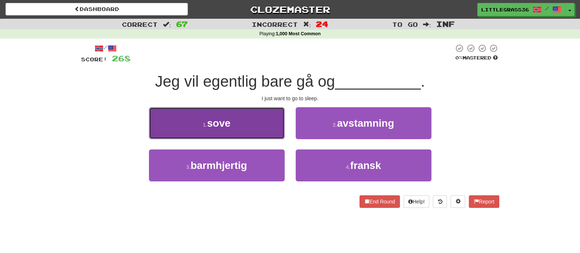
click at [241, 137] on button "1 . sove" at bounding box center [217, 123] width 136 height 32
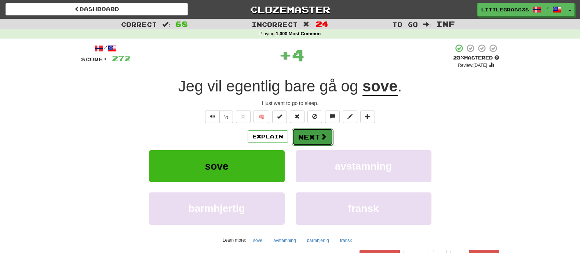
click at [309, 137] on button "Next" at bounding box center [312, 136] width 41 height 17
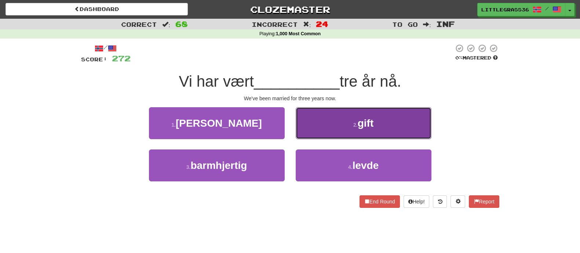
click at [314, 121] on button "2 . gift" at bounding box center [364, 123] width 136 height 32
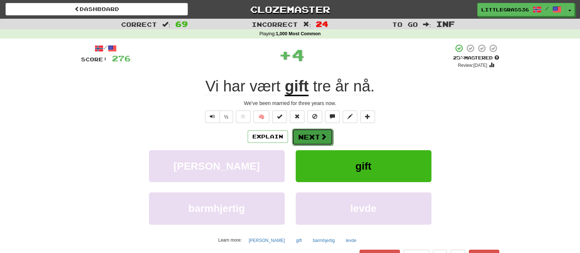
click at [312, 131] on button "Next" at bounding box center [312, 136] width 41 height 17
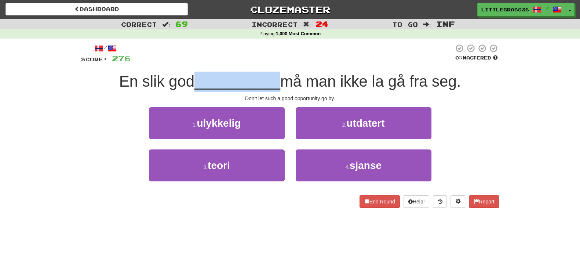
drag, startPoint x: 195, startPoint y: 75, endPoint x: 277, endPoint y: 72, distance: 81.9
click at [277, 72] on div "En slik god __________ må man ikke la gå fra seg." at bounding box center [290, 82] width 418 height 20
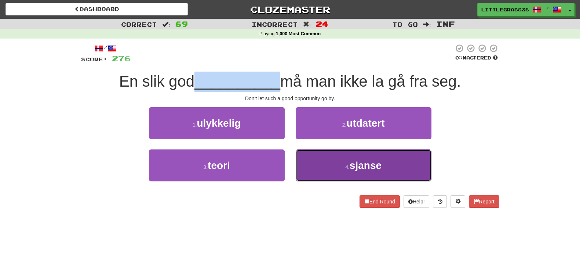
click at [328, 155] on button "4 . sjanse" at bounding box center [364, 165] width 136 height 32
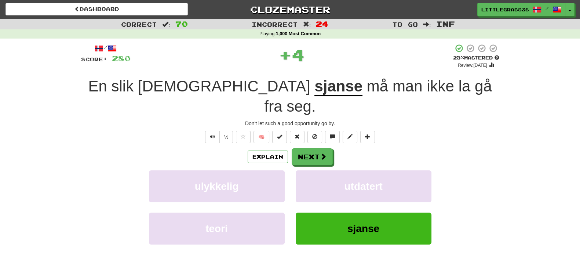
click at [393, 80] on span "man" at bounding box center [408, 86] width 30 height 18
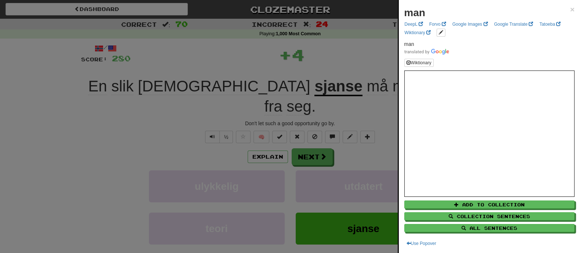
click at [313, 80] on div at bounding box center [290, 126] width 580 height 253
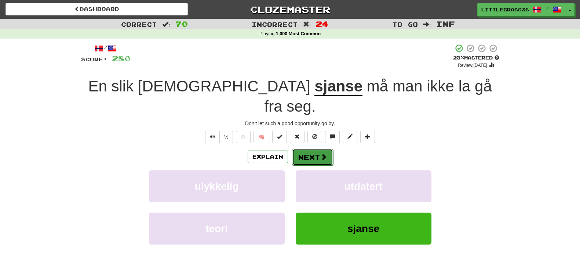
click at [305, 149] on button "Next" at bounding box center [312, 157] width 41 height 17
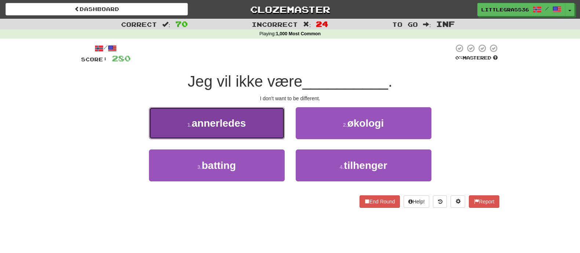
click at [260, 133] on button "1 . annerledes" at bounding box center [217, 123] width 136 height 32
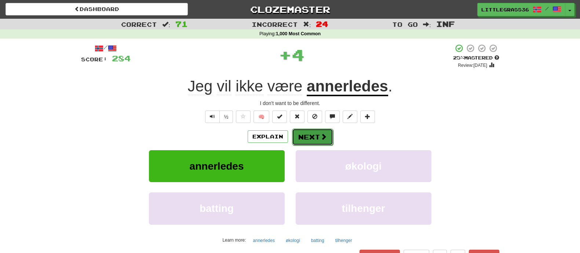
click at [312, 136] on button "Next" at bounding box center [312, 136] width 41 height 17
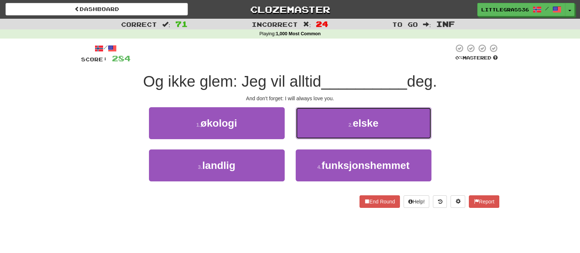
click at [312, 136] on button "2 . elske" at bounding box center [364, 123] width 136 height 32
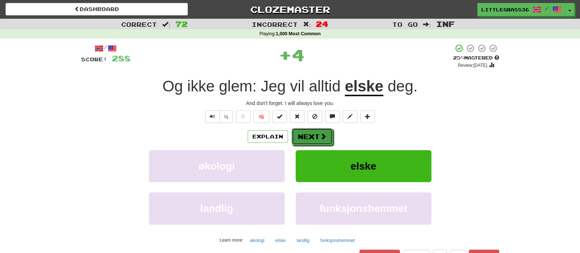
click at [312, 136] on button "Next" at bounding box center [312, 136] width 41 height 17
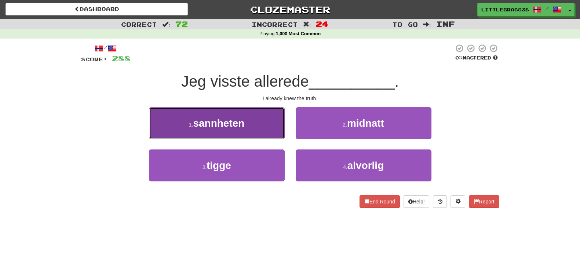
click at [273, 123] on button "1 . sannheten" at bounding box center [217, 123] width 136 height 32
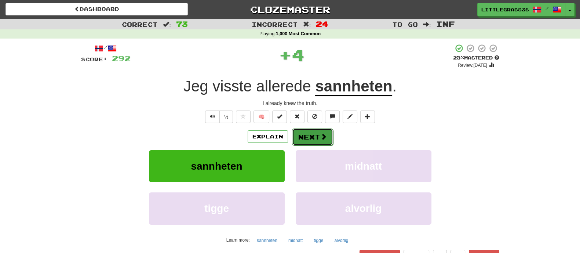
click at [301, 135] on button "Next" at bounding box center [312, 136] width 41 height 17
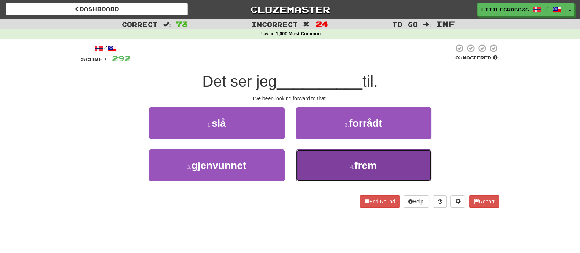
click at [310, 162] on button "4 . frem" at bounding box center [364, 165] width 136 height 32
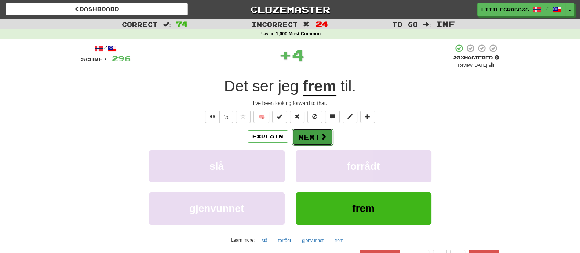
click at [308, 134] on button "Next" at bounding box center [312, 136] width 41 height 17
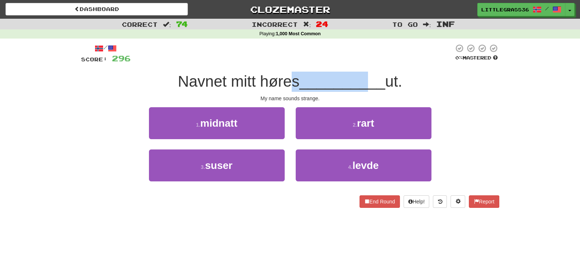
drag, startPoint x: 292, startPoint y: 90, endPoint x: 371, endPoint y: 86, distance: 78.2
click at [371, 86] on div "Navnet mitt høres __________ ut." at bounding box center [290, 82] width 418 height 20
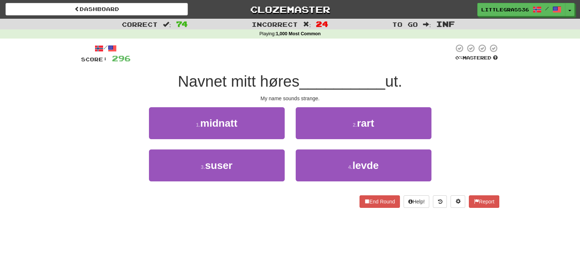
click at [328, 140] on div "2 . rart" at bounding box center [363, 128] width 147 height 42
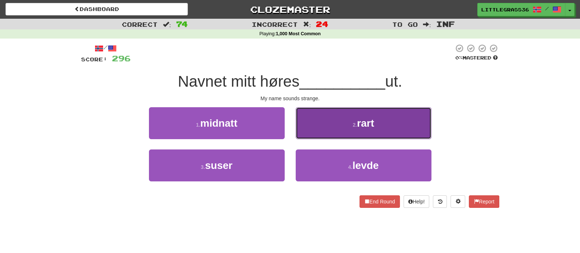
click at [326, 134] on button "2 . rart" at bounding box center [364, 123] width 136 height 32
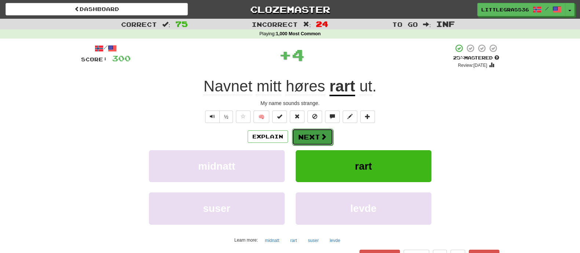
click at [324, 138] on span at bounding box center [323, 136] width 7 height 7
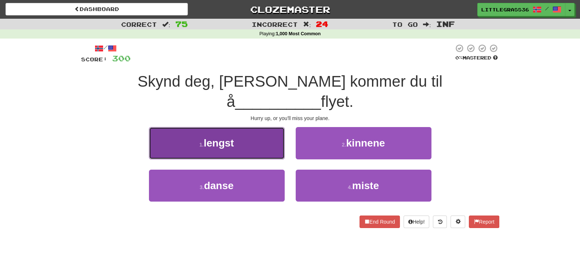
click at [257, 127] on button "1 . lengst" at bounding box center [217, 143] width 136 height 32
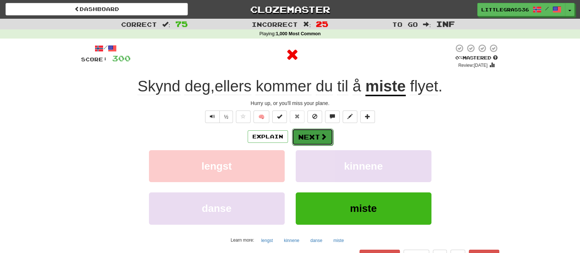
click at [305, 135] on button "Next" at bounding box center [312, 136] width 41 height 17
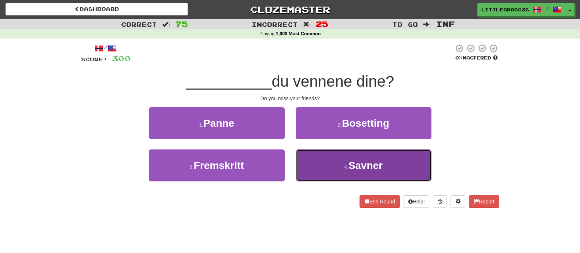
click at [321, 151] on button "4 . Savner" at bounding box center [364, 165] width 136 height 32
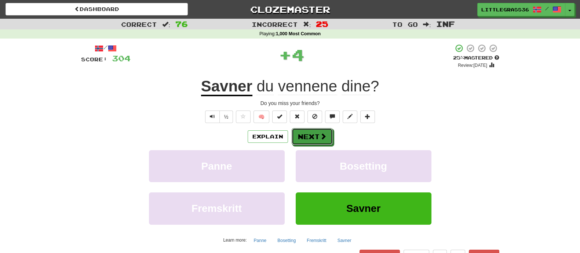
click at [310, 137] on button "Next" at bounding box center [312, 136] width 41 height 17
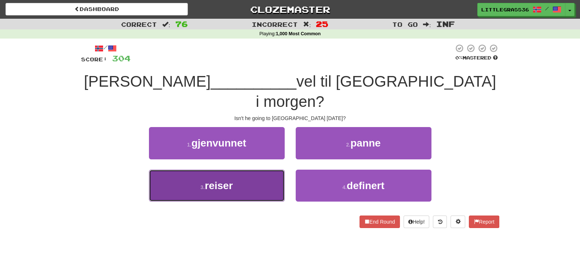
click at [254, 170] on button "3 . reiser" at bounding box center [217, 186] width 136 height 32
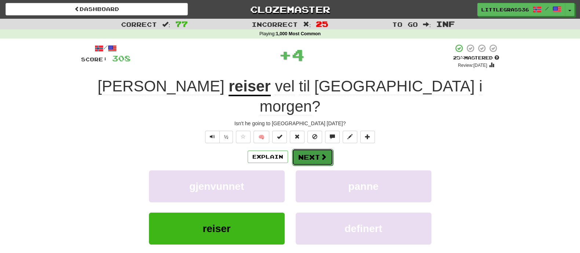
click at [308, 149] on button "Next" at bounding box center [312, 157] width 41 height 17
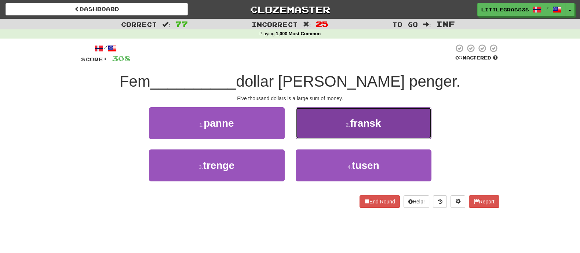
click at [335, 118] on button "2 . fransk" at bounding box center [364, 123] width 136 height 32
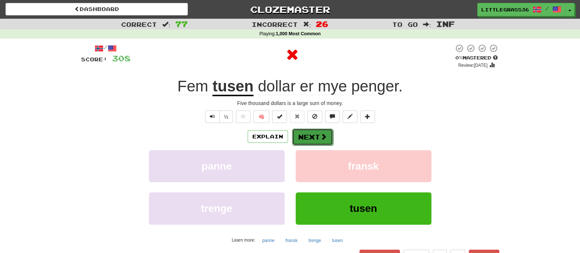
click at [314, 134] on button "Next" at bounding box center [312, 136] width 41 height 17
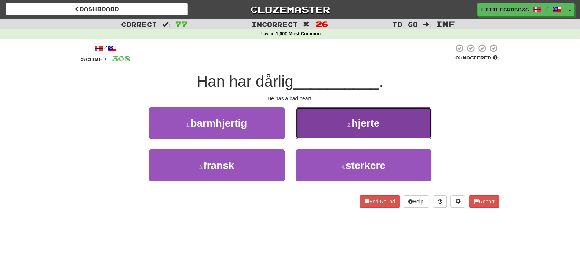
click at [338, 135] on button "2 . hjerte" at bounding box center [364, 123] width 136 height 32
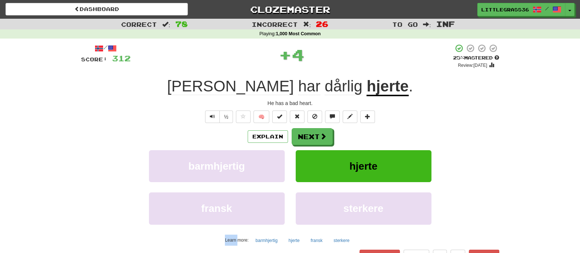
click at [338, 135] on div "Explain Next" at bounding box center [290, 136] width 418 height 17
click at [325, 135] on span at bounding box center [323, 136] width 7 height 7
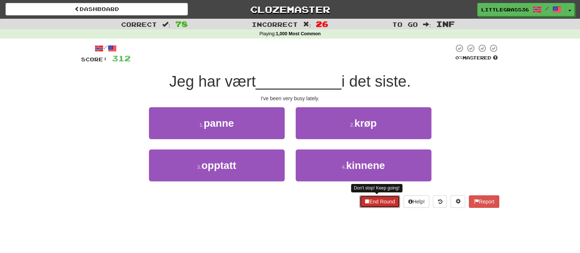
click at [374, 202] on button "End Round" at bounding box center [380, 201] width 40 height 12
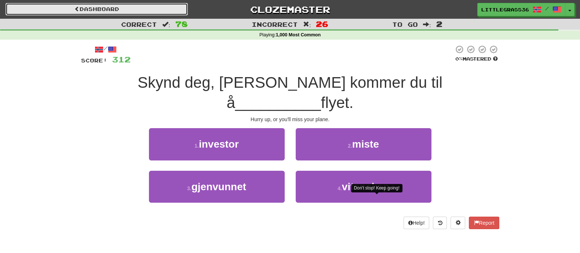
click at [143, 6] on link "Dashboard" at bounding box center [97, 9] width 182 height 12
